Goal: Find specific page/section: Find specific page/section

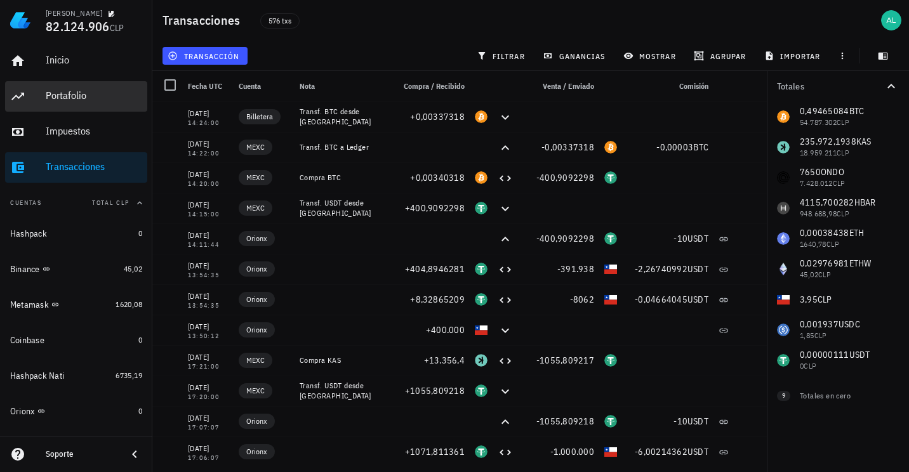
click at [84, 101] on div "Portafolio" at bounding box center [94, 96] width 97 height 12
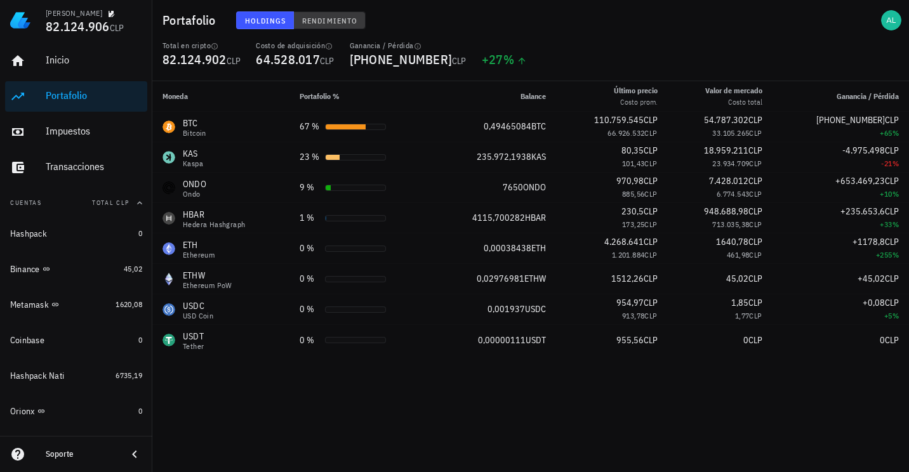
click at [324, 17] on span "Rendimiento" at bounding box center [330, 21] width 56 height 10
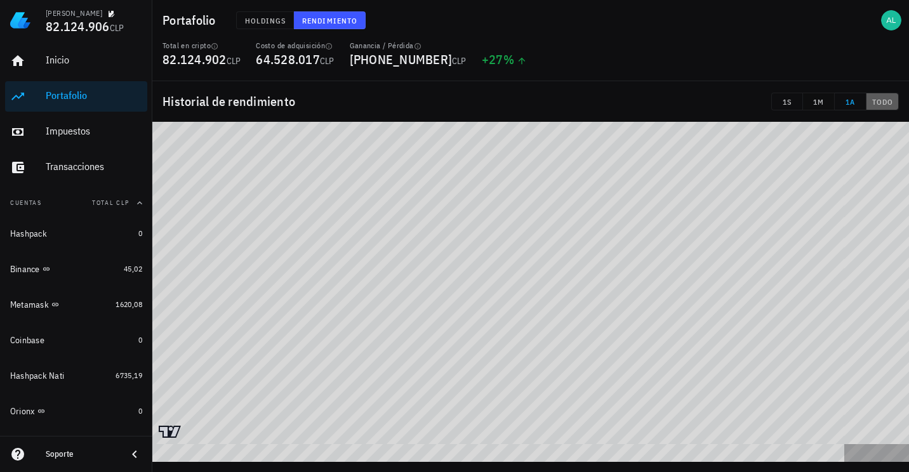
click at [879, 98] on span "TODO" at bounding box center [883, 102] width 22 height 10
click at [846, 101] on span "1A" at bounding box center [850, 102] width 21 height 10
